Goal: Information Seeking & Learning: Learn about a topic

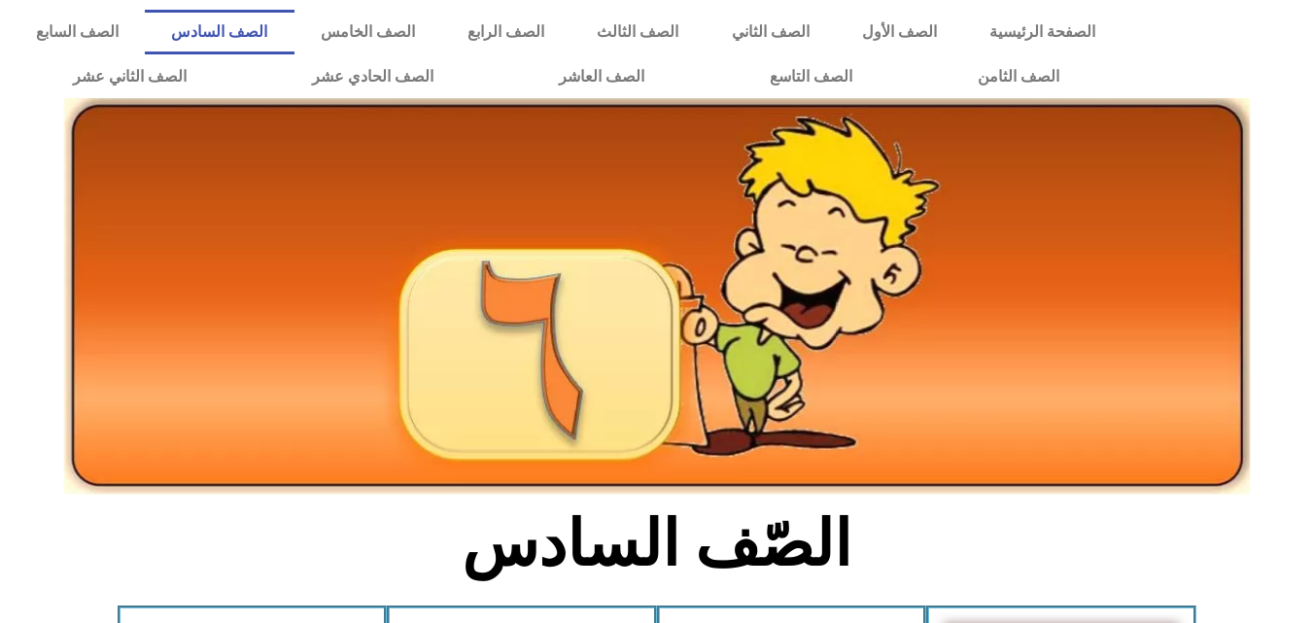
scroll to position [1110, 0]
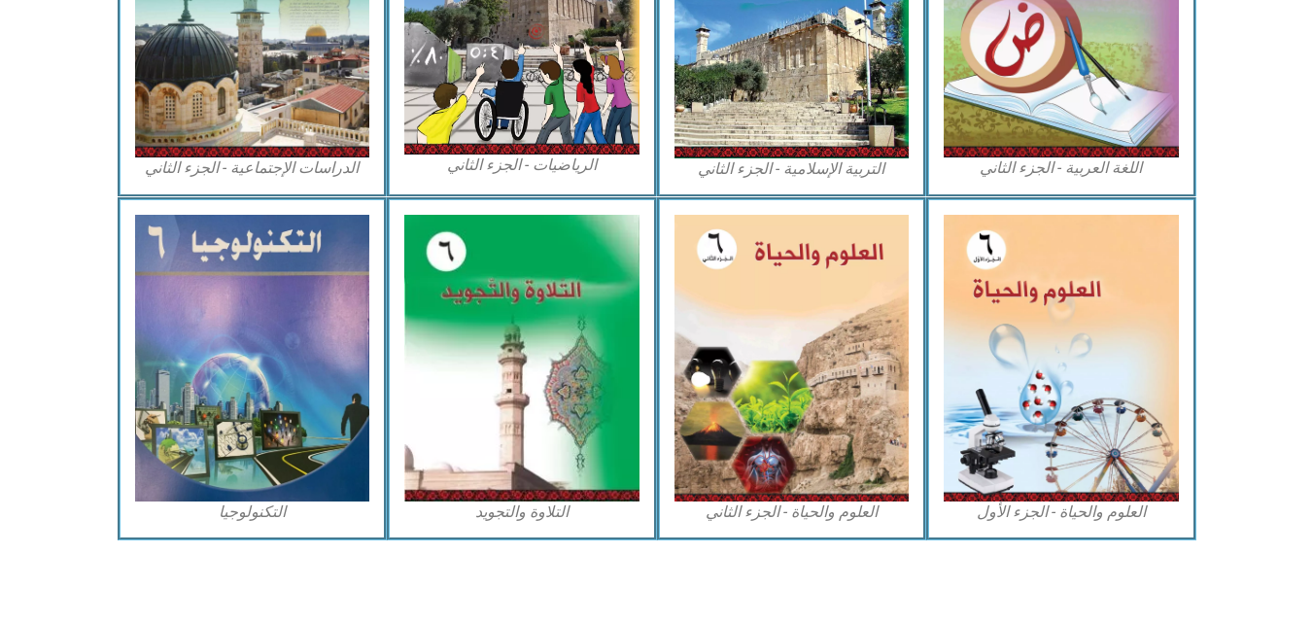
click at [1275, 159] on section "اللغة العربية - الجزء الثاني التربية [DEMOGRAPHIC_DATA] - الجزء الثاني الرياضيا…" at bounding box center [656, 21] width 1313 height 351
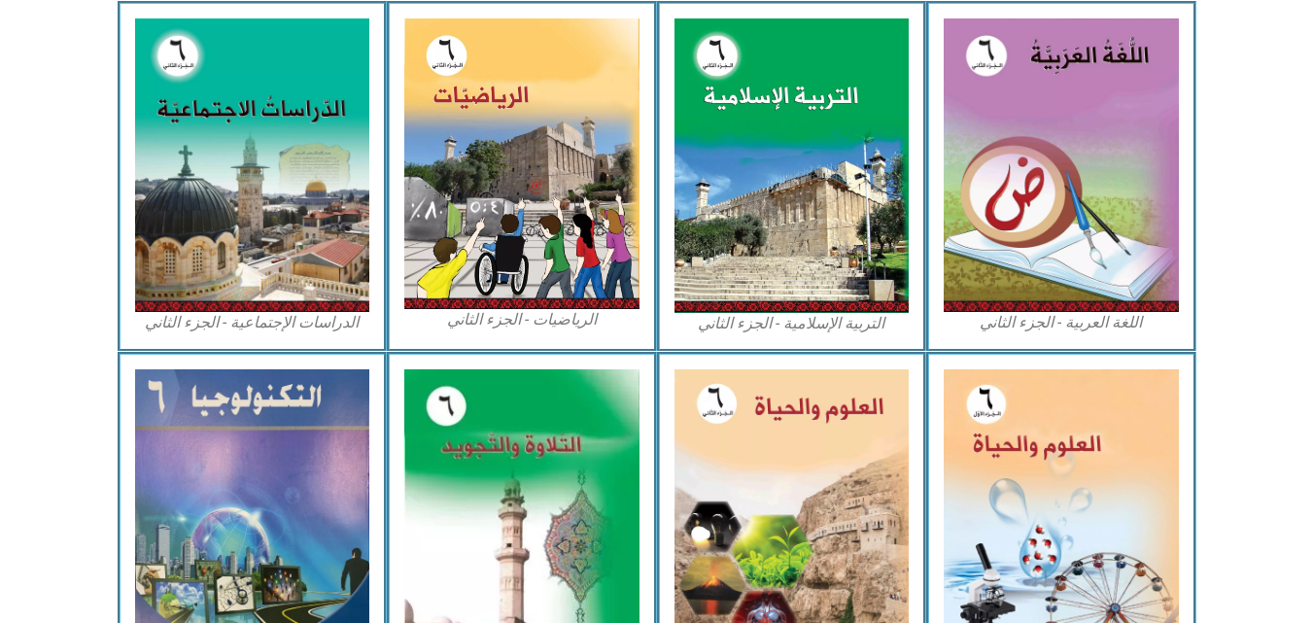
scroll to position [954, 0]
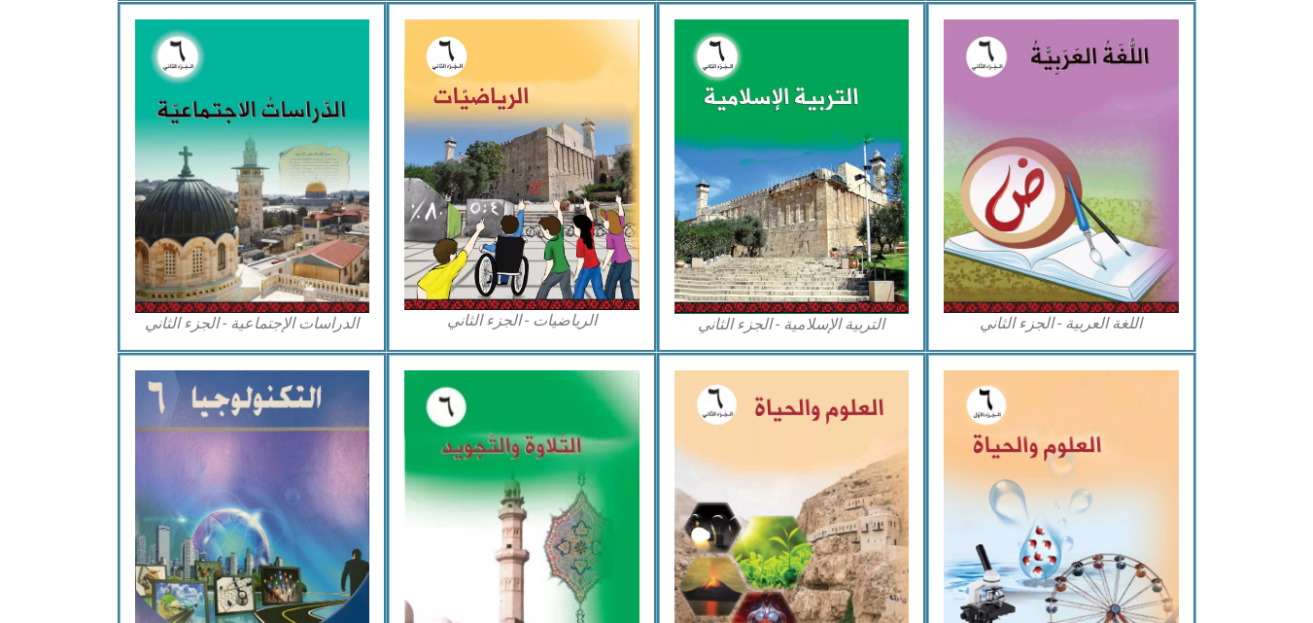
click at [1219, 94] on icon at bounding box center [656, 66] width 1314 height 131
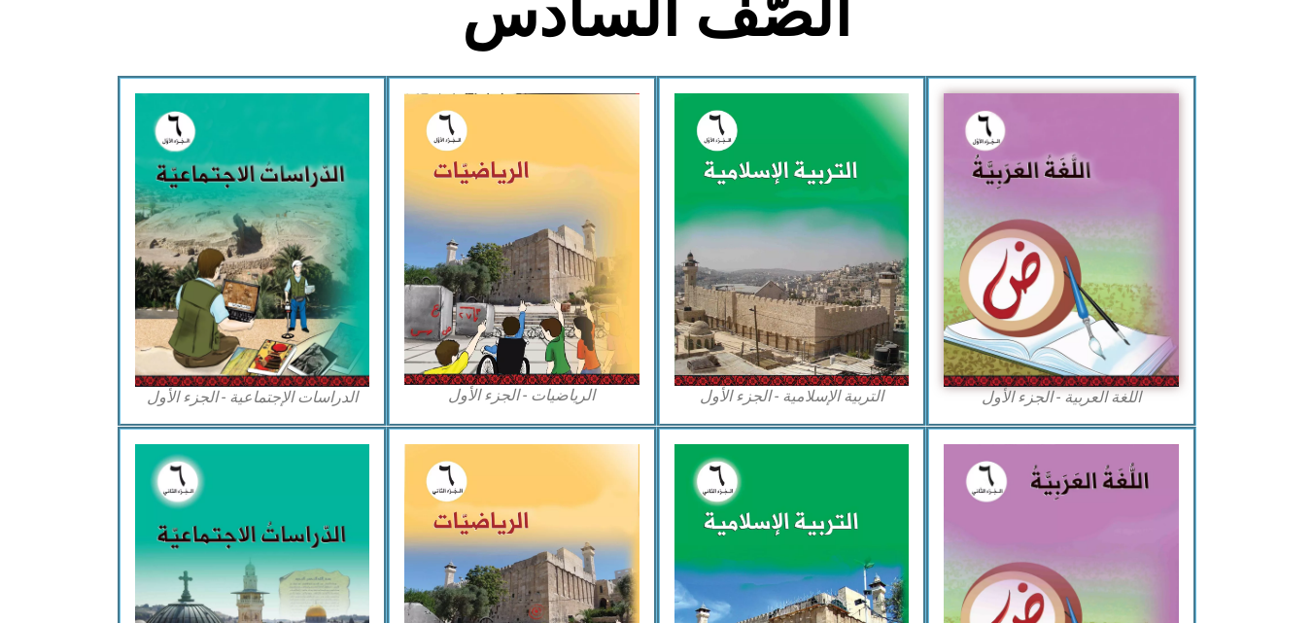
scroll to position [527, 0]
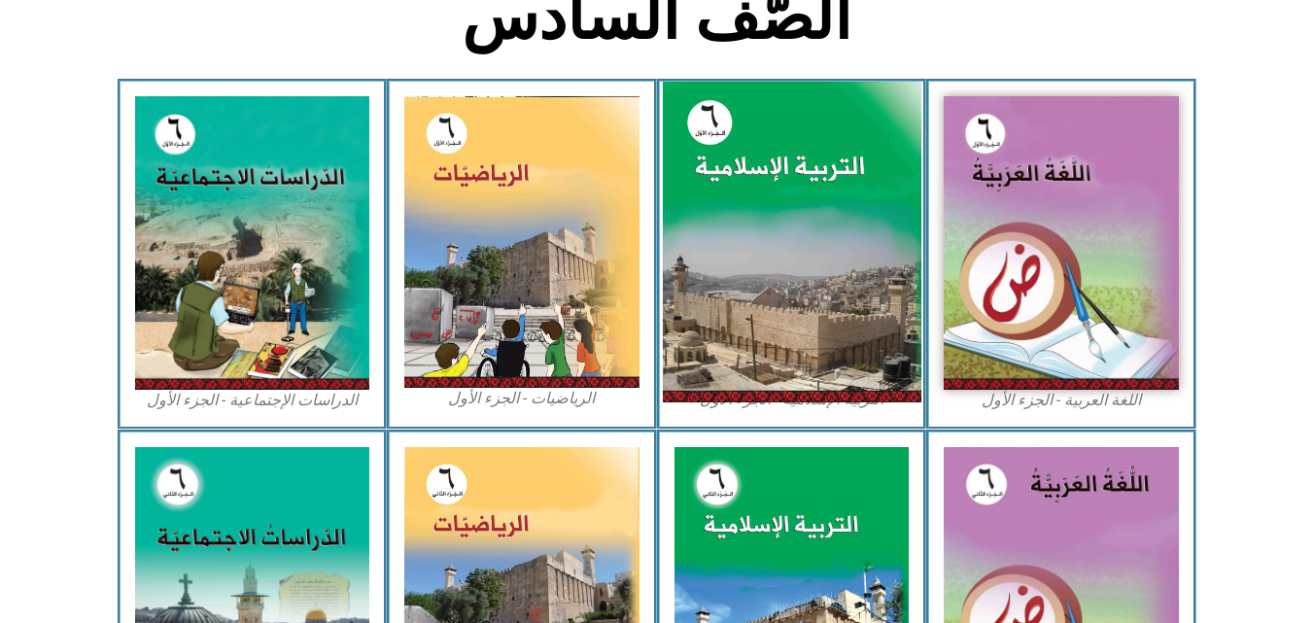
click at [859, 234] on img at bounding box center [791, 243] width 258 height 322
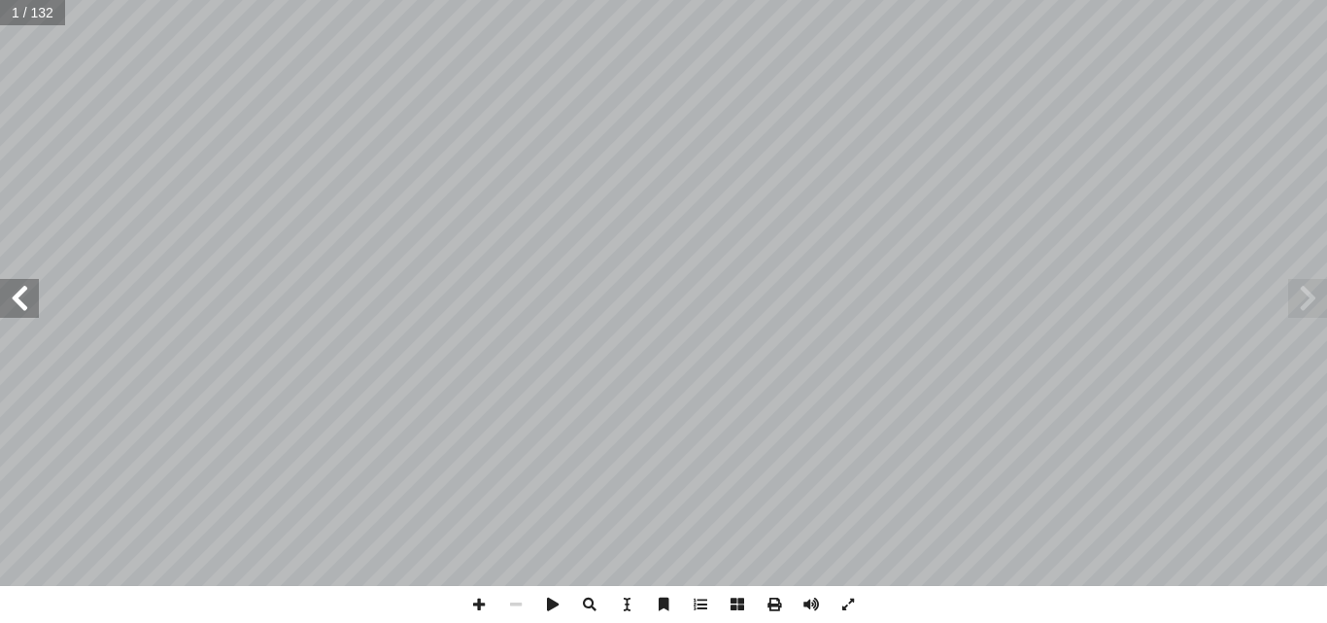
click at [26, 297] on span at bounding box center [19, 298] width 39 height 39
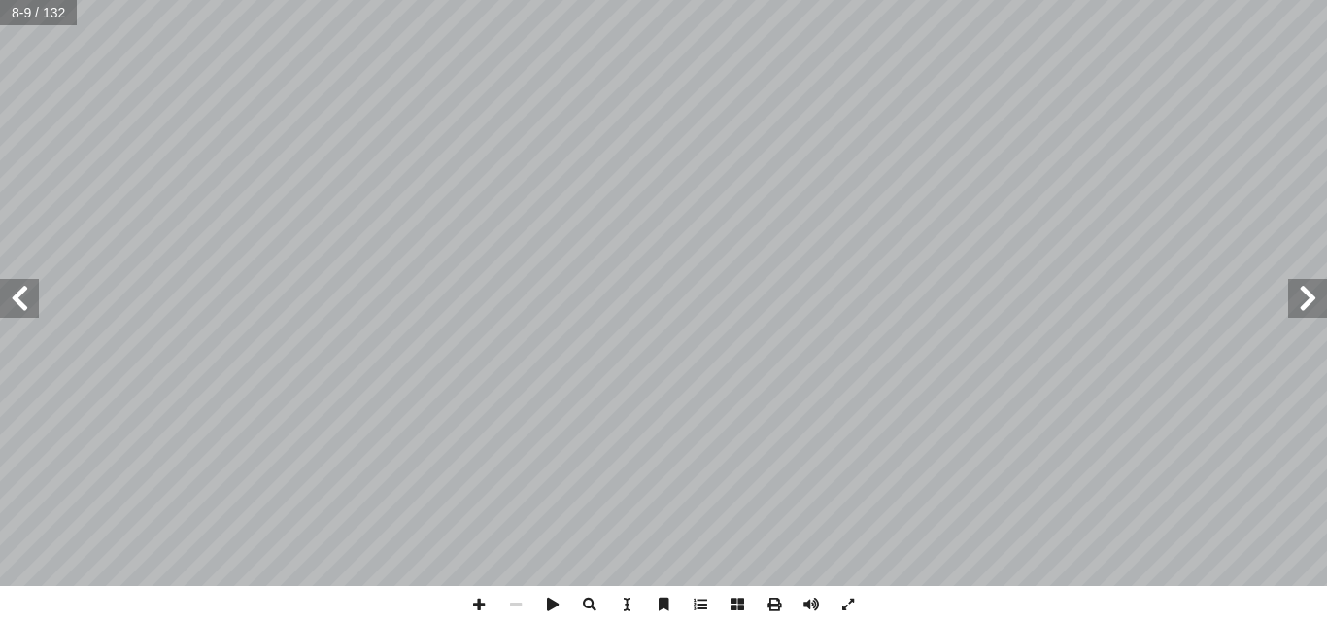
click at [26, 297] on span at bounding box center [19, 298] width 39 height 39
click at [28, 305] on span at bounding box center [19, 298] width 39 height 39
click at [14, 293] on span at bounding box center [19, 298] width 39 height 39
click at [1318, 304] on span at bounding box center [1307, 298] width 39 height 39
click at [495, 600] on span at bounding box center [479, 604] width 37 height 37
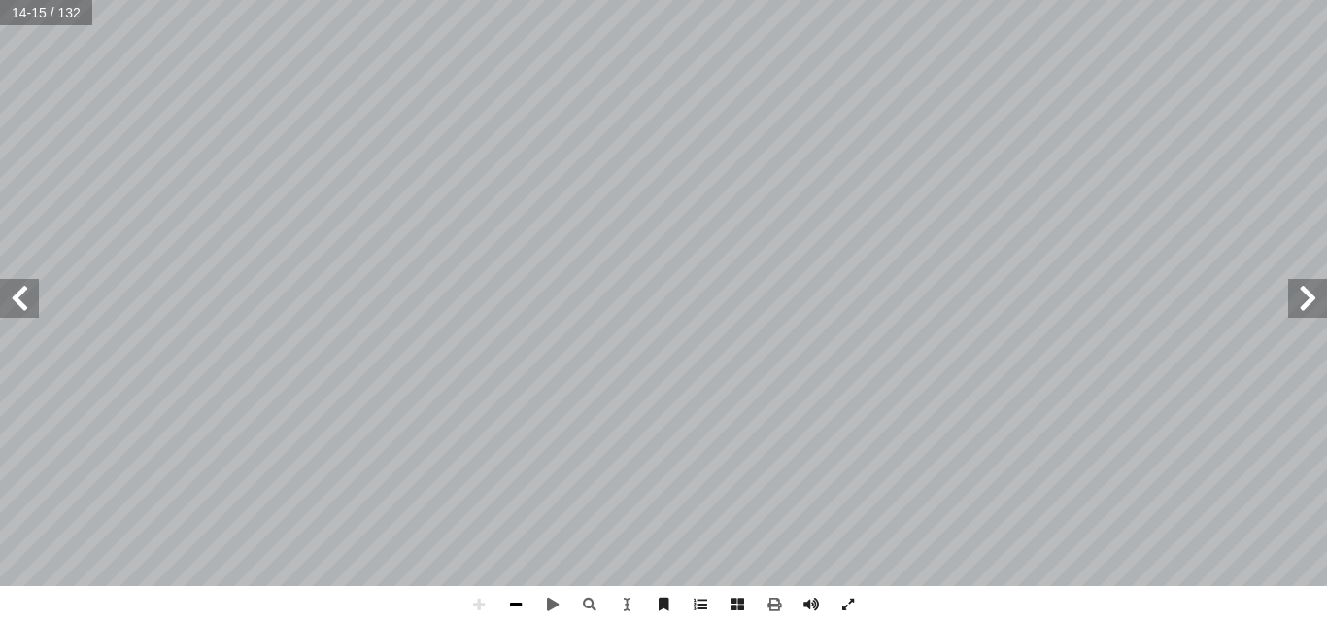
click at [498, 600] on span at bounding box center [515, 604] width 37 height 37
